Goal: Check status: Check status

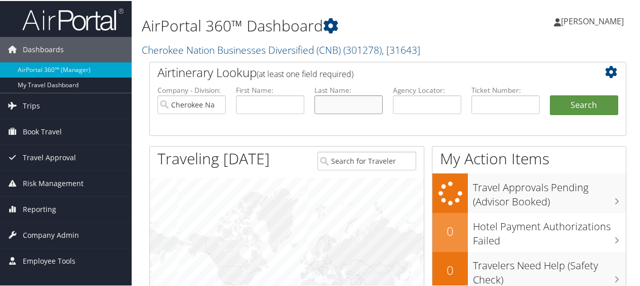
click at [342, 109] on input "text" at bounding box center [348, 103] width 68 height 19
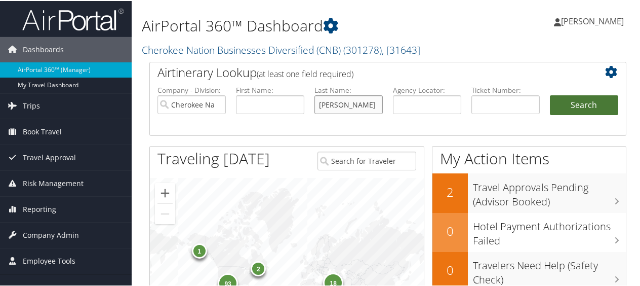
type input "[PERSON_NAME]"
click at [564, 104] on button "Search" at bounding box center [584, 104] width 68 height 20
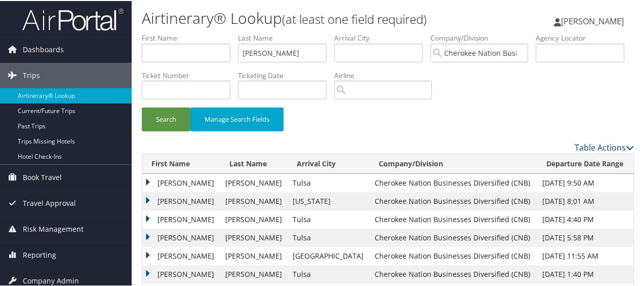
click at [149, 198] on td "ALLEN R" at bounding box center [181, 200] width 78 height 18
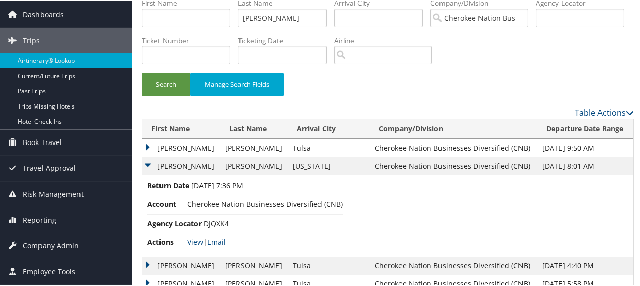
scroll to position [51, 0]
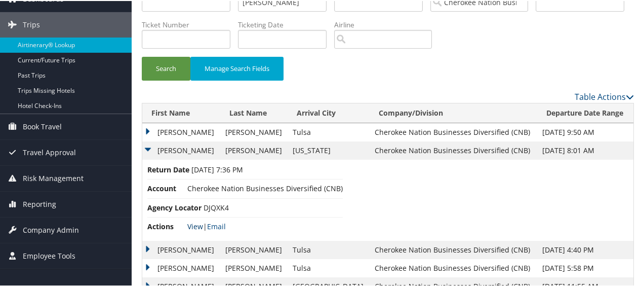
click at [194, 223] on link "View" at bounding box center [195, 225] width 16 height 10
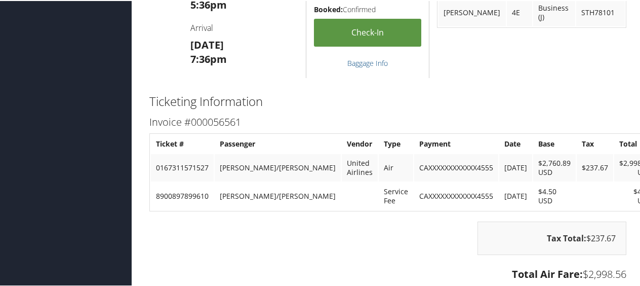
scroll to position [810, 0]
